Goal: Information Seeking & Learning: Check status

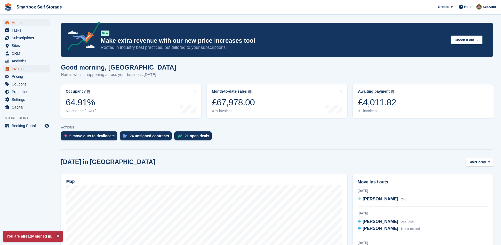
click at [29, 69] on span "Invoices" at bounding box center [28, 68] width 32 height 7
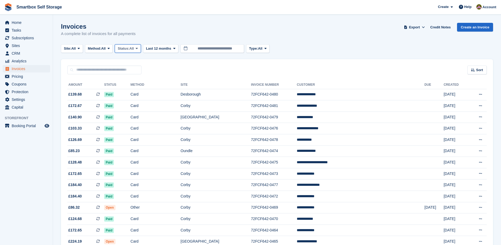
click at [129, 50] on span "Status:" at bounding box center [124, 48] width 12 height 5
click at [135, 90] on link "Open" at bounding box center [140, 90] width 46 height 10
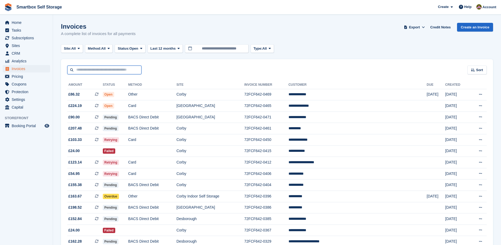
click at [102, 73] on input "text" at bounding box center [104, 69] width 74 height 9
type input "****"
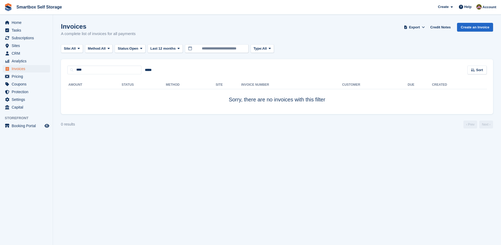
click at [143, 44] on turbo-frame "Invoices A complete list of invoices for all payments Export Export Invoices Ex…" at bounding box center [277, 76] width 432 height 106
click at [143, 45] on button "Status: Open" at bounding box center [130, 48] width 30 height 9
click at [139, 56] on div "All Paid Draft Open Void Uncollectible" at bounding box center [140, 85] width 51 height 62
click at [138, 61] on link "All" at bounding box center [140, 61] width 46 height 10
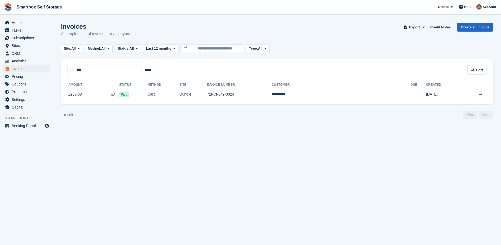
click at [104, 75] on div "**********" at bounding box center [277, 89] width 432 height 30
click at [106, 72] on input "****" at bounding box center [104, 69] width 74 height 9
type input "*"
type input "*********"
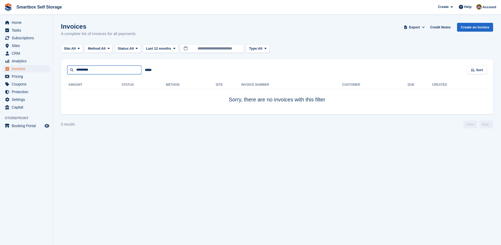
drag, startPoint x: 98, startPoint y: 69, endPoint x: 100, endPoint y: 62, distance: 7.6
click at [100, 62] on div "********* ***** Sort Sort by Date created Created (oldest first) Created (newes…" at bounding box center [277, 66] width 432 height 15
type input "*"
type input "**********"
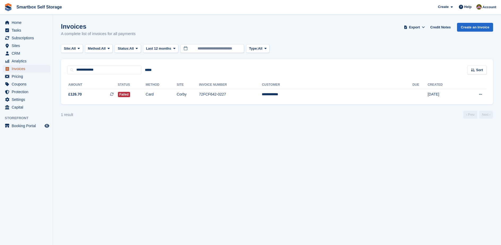
click at [31, 68] on span "Invoices" at bounding box center [28, 68] width 32 height 7
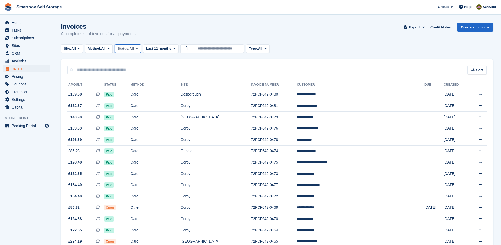
click at [128, 49] on span "Status:" at bounding box center [124, 48] width 12 height 5
click at [133, 92] on link "Open" at bounding box center [140, 90] width 46 height 10
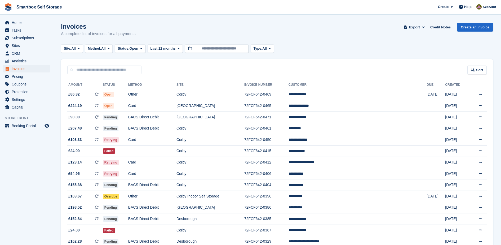
click at [128, 92] on td "Open" at bounding box center [115, 94] width 25 height 11
click at [244, 141] on td "Corby" at bounding box center [211, 139] width 68 height 11
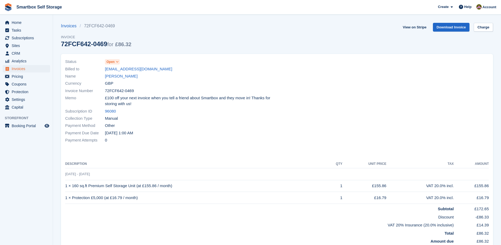
click at [482, 33] on div "View on Stripe Download Invoice Charge" at bounding box center [447, 28] width 93 height 11
click at [482, 24] on link "Charge" at bounding box center [483, 27] width 19 height 9
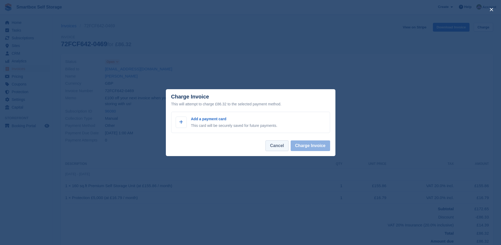
click at [280, 149] on button "Cancel" at bounding box center [277, 145] width 23 height 11
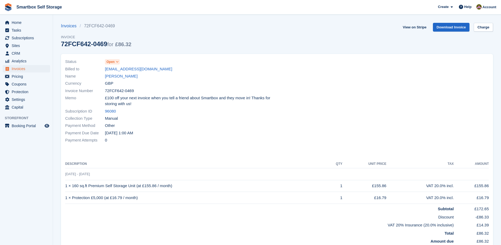
click at [7, 0] on span "Smartbox Self Storage Create Subscription Invoice Contact Deal Discount Page He…" at bounding box center [250, 7] width 501 height 14
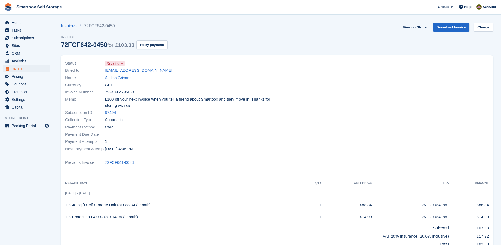
drag, startPoint x: 153, startPoint y: 70, endPoint x: 90, endPoint y: 69, distance: 63.6
click at [90, 69] on div "Billed to alexgris2005@gmail.com" at bounding box center [169, 70] width 209 height 7
copy div "alexgris2005@gmail.com"
click at [37, 47] on span "Sites" at bounding box center [28, 45] width 32 height 7
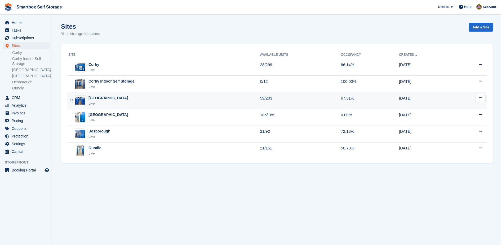
click at [100, 105] on div "Live" at bounding box center [109, 103] width 40 height 5
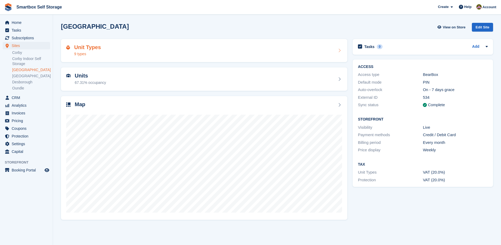
click at [92, 51] on div "9 types" at bounding box center [87, 54] width 27 height 6
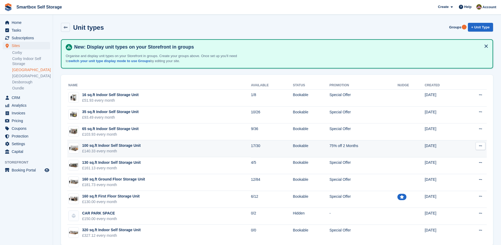
click at [142, 146] on td "100 sq.ft Indoor Self Storage Unit £140.33 every month" at bounding box center [159, 148] width 184 height 17
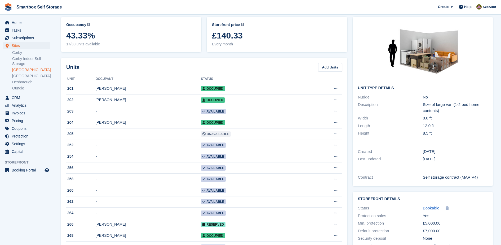
scroll to position [15, 0]
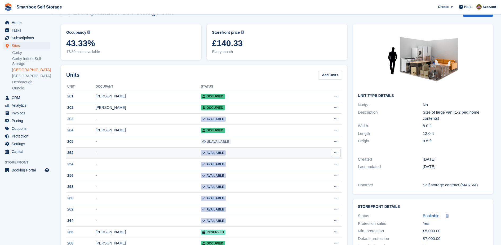
click at [71, 154] on div "252" at bounding box center [80, 153] width 29 height 6
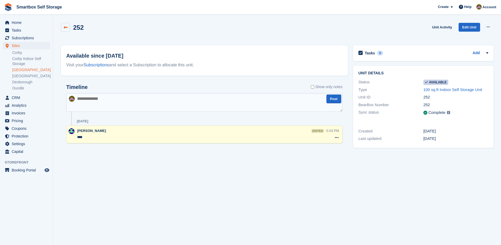
click at [66, 28] on icon at bounding box center [66, 27] width 4 height 4
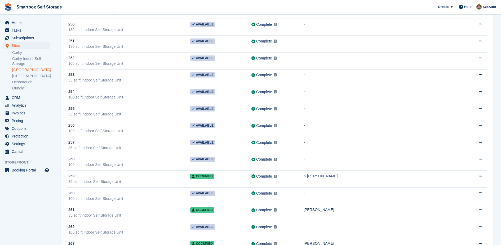
scroll to position [2336, 0]
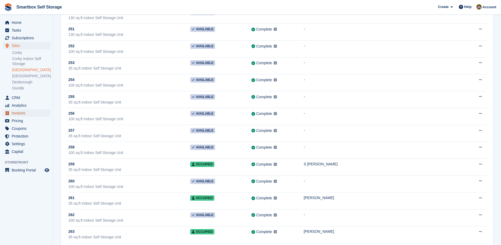
click at [30, 112] on span "Invoices" at bounding box center [28, 112] width 32 height 7
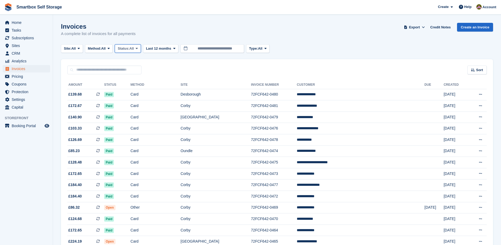
click at [133, 50] on span "All" at bounding box center [132, 48] width 5 height 5
click at [135, 86] on link "Open" at bounding box center [140, 90] width 46 height 10
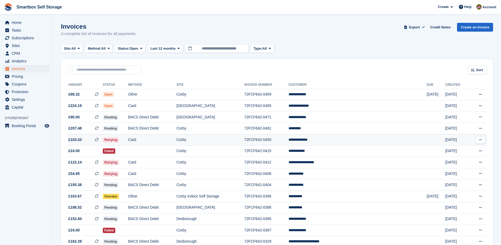
click at [146, 139] on td "Card" at bounding box center [152, 139] width 48 height 11
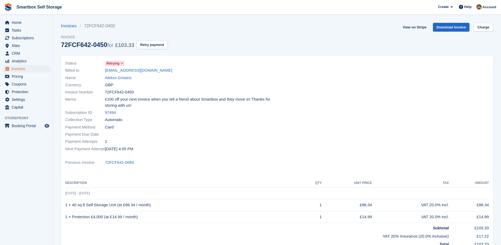
click at [125, 81] on div "Name Alekss Grisans" at bounding box center [169, 77] width 209 height 7
click at [125, 80] on link "Alekss Grisans" at bounding box center [118, 78] width 27 height 6
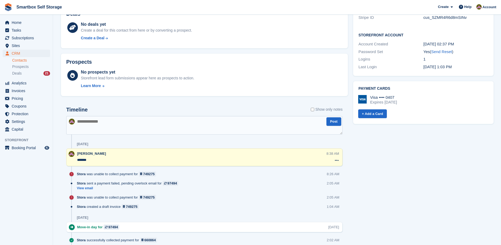
scroll to position [170, 0]
click at [195, 117] on textarea at bounding box center [204, 124] width 276 height 19
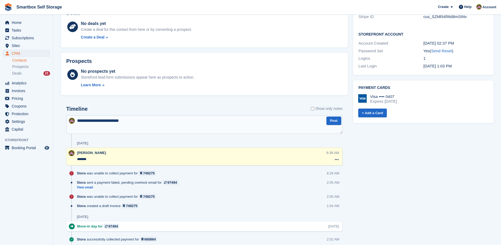
type textarea "**********"
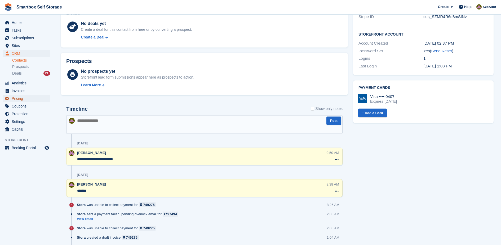
click at [23, 96] on span "Pricing" at bounding box center [28, 98] width 32 height 7
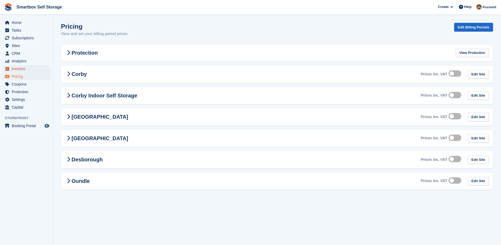
click at [34, 69] on span "Invoices" at bounding box center [28, 68] width 32 height 7
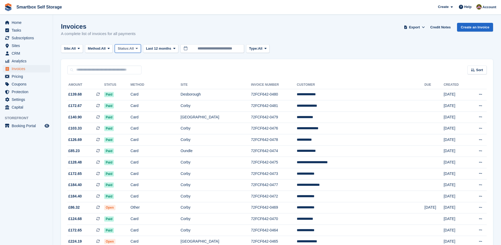
click at [137, 50] on button "Status: All" at bounding box center [128, 48] width 26 height 9
click at [140, 88] on link "Open" at bounding box center [140, 90] width 46 height 10
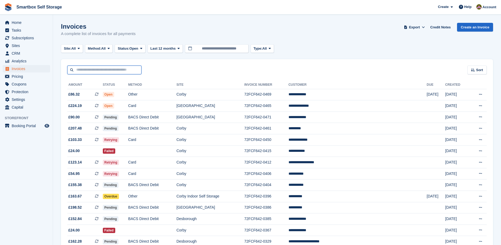
click at [119, 70] on input "text" at bounding box center [104, 69] width 74 height 9
type input "******"
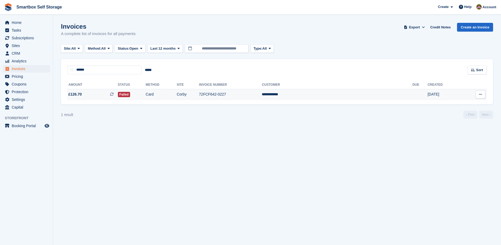
click at [262, 96] on td "72FCF642-0227" at bounding box center [230, 94] width 63 height 11
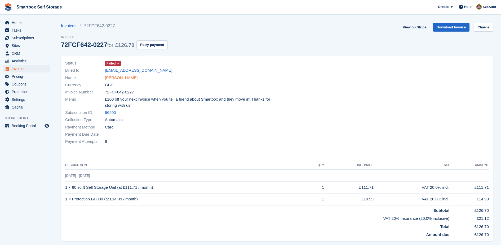
click at [126, 78] on link "Darren Beard" at bounding box center [121, 78] width 33 height 6
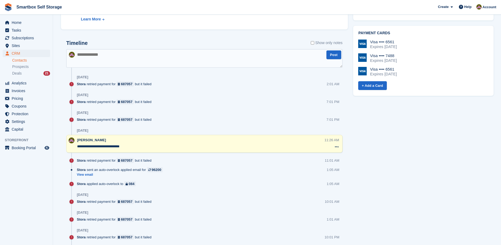
scroll to position [219, 0]
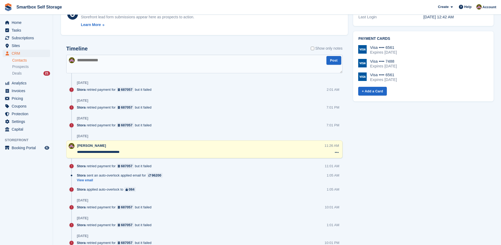
click at [298, 64] on textarea at bounding box center [204, 64] width 276 height 19
type textarea "**********"
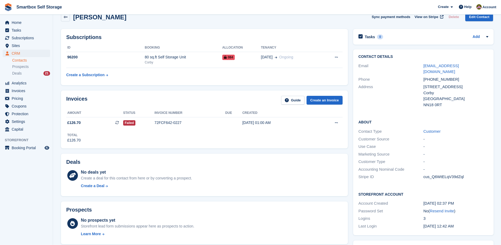
scroll to position [9, 0]
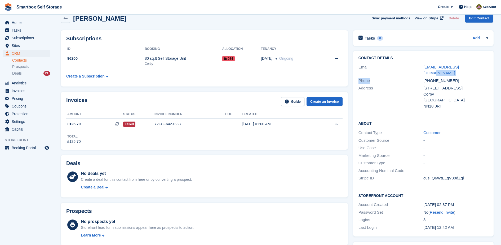
drag, startPoint x: 471, startPoint y: 68, endPoint x: 410, endPoint y: 71, distance: 60.3
click at [410, 71] on div "Contact Details Email jackwb6921@gmail.com Phone +447470419723 Address 29 Const…" at bounding box center [423, 83] width 140 height 64
click at [476, 78] on div "+447470419723" at bounding box center [456, 81] width 65 height 6
drag, startPoint x: 476, startPoint y: 70, endPoint x: 419, endPoint y: 67, distance: 56.5
click at [419, 67] on div "Email jackwb6921@gmail.com" at bounding box center [424, 70] width 130 height 14
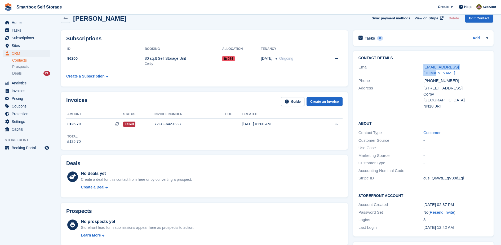
copy div "jackwb6921@gmail.com"
click at [39, 92] on span "Invoices" at bounding box center [28, 90] width 32 height 7
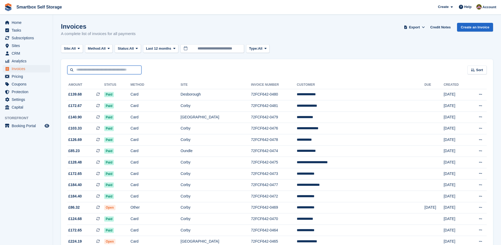
click at [103, 69] on input "text" at bounding box center [104, 69] width 74 height 9
type input "*****"
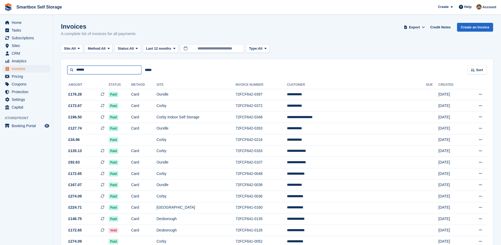
click at [103, 69] on input "*****" at bounding box center [104, 69] width 74 height 9
type input "**********"
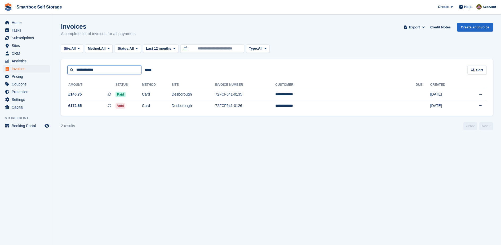
click at [109, 71] on input "**********" at bounding box center [104, 69] width 74 height 9
type input "*"
type input "******"
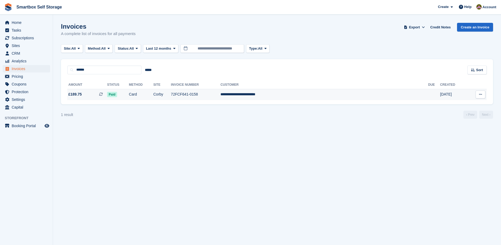
click at [221, 96] on td "72FCF641-0158" at bounding box center [196, 94] width 50 height 11
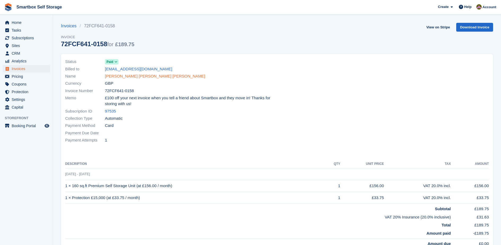
click at [146, 76] on link "[PERSON_NAME] [PERSON_NAME] [PERSON_NAME]" at bounding box center [155, 76] width 100 height 6
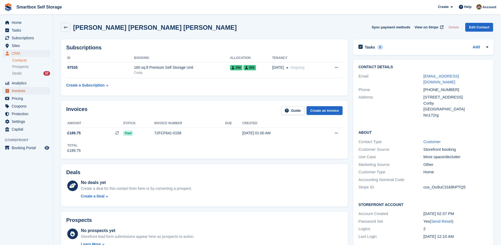
click at [12, 93] on span "Invoices" at bounding box center [28, 90] width 32 height 7
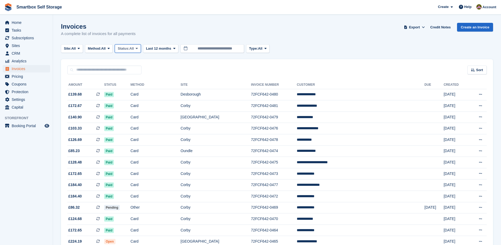
click at [131, 51] on button "Status: All" at bounding box center [128, 48] width 26 height 9
click at [130, 88] on link "Open" at bounding box center [140, 90] width 46 height 10
